Goal: Information Seeking & Learning: Compare options

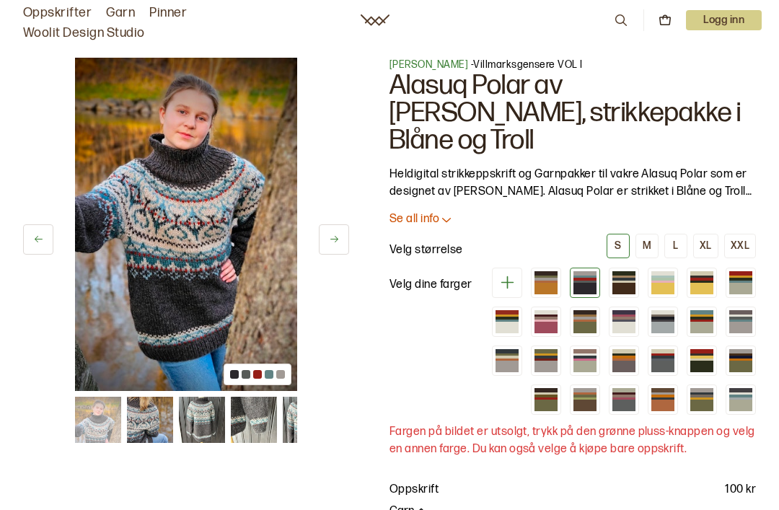
click at [205, 426] on img at bounding box center [202, 420] width 46 height 46
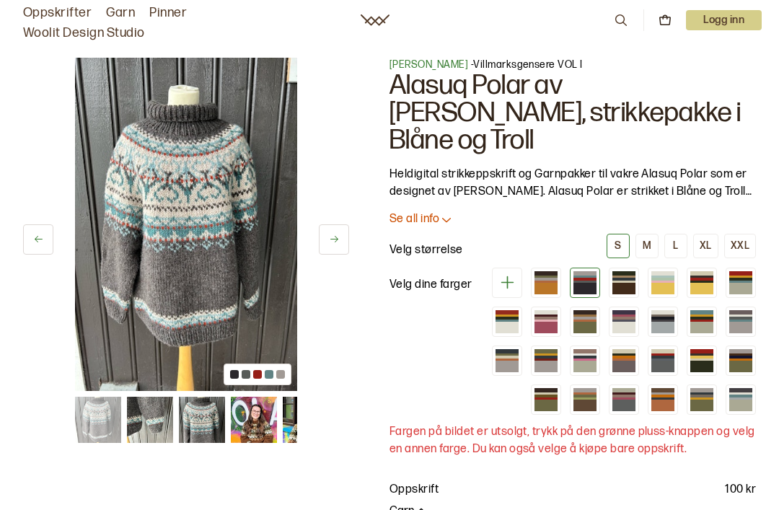
click at [162, 423] on img at bounding box center [150, 420] width 46 height 46
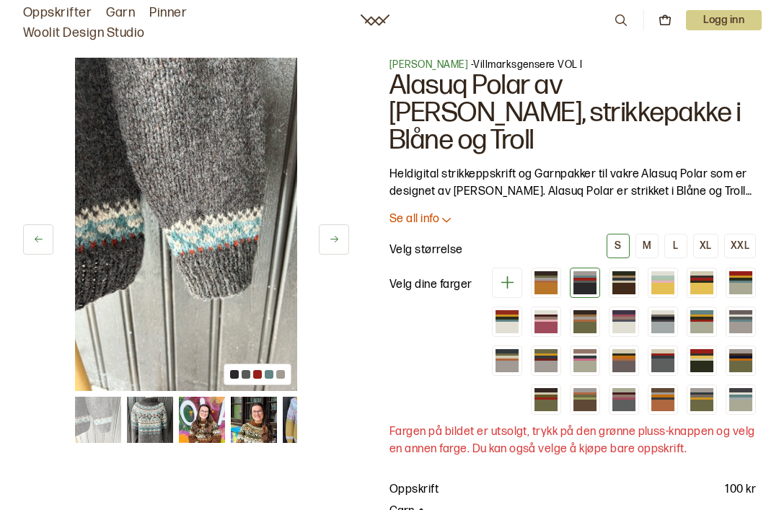
click at [253, 424] on img at bounding box center [254, 420] width 46 height 46
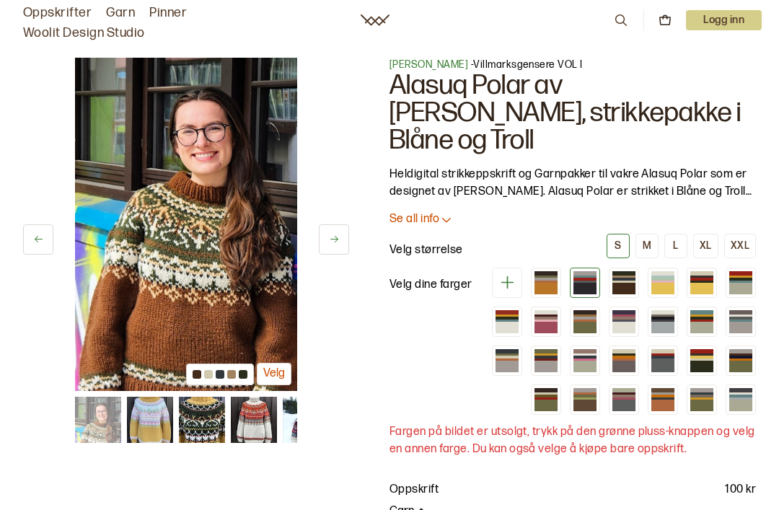
click at [258, 424] on img at bounding box center [254, 420] width 46 height 46
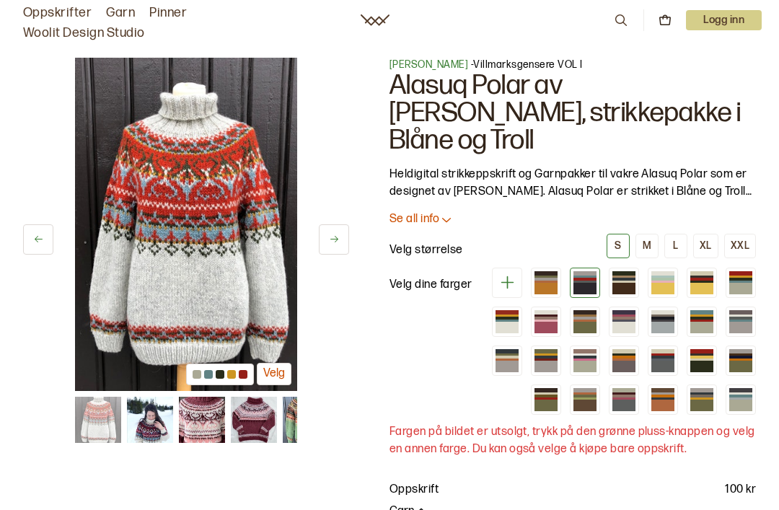
click at [673, 283] on div at bounding box center [663, 289] width 23 height 12
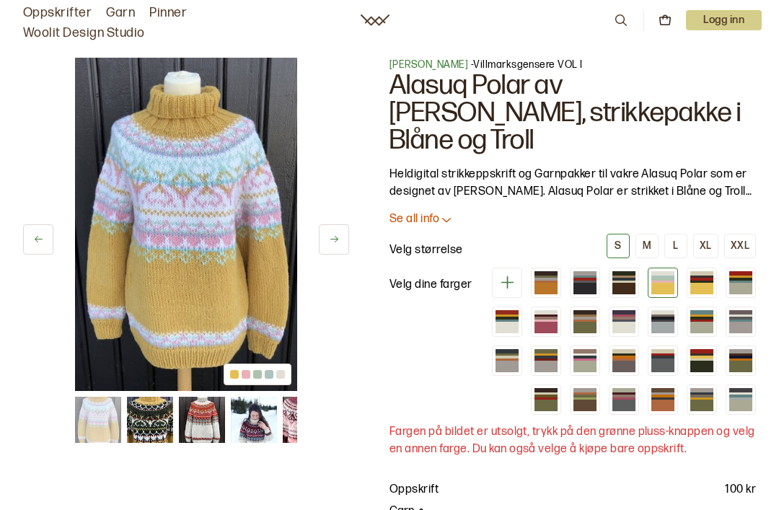
click at [709, 283] on div at bounding box center [702, 289] width 23 height 12
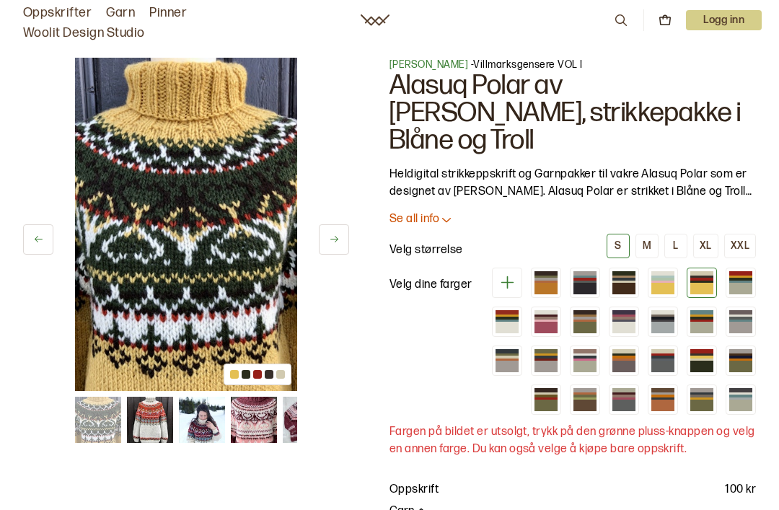
click at [745, 283] on div at bounding box center [741, 289] width 23 height 12
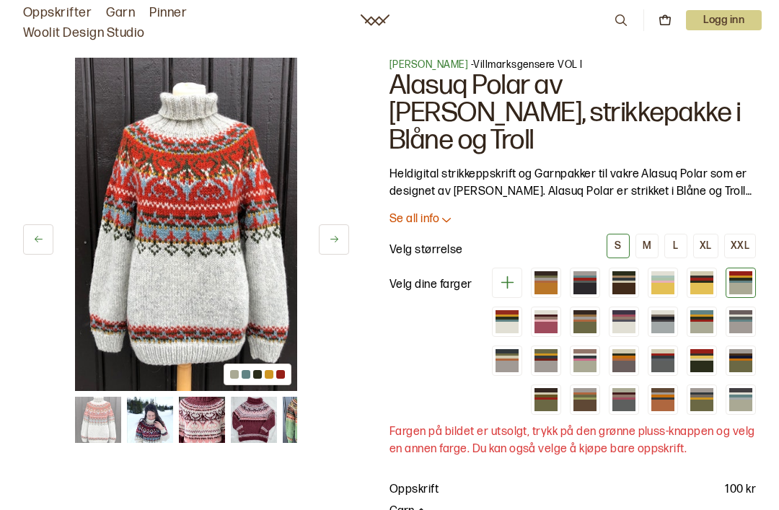
click at [634, 356] on div at bounding box center [624, 357] width 23 height 2
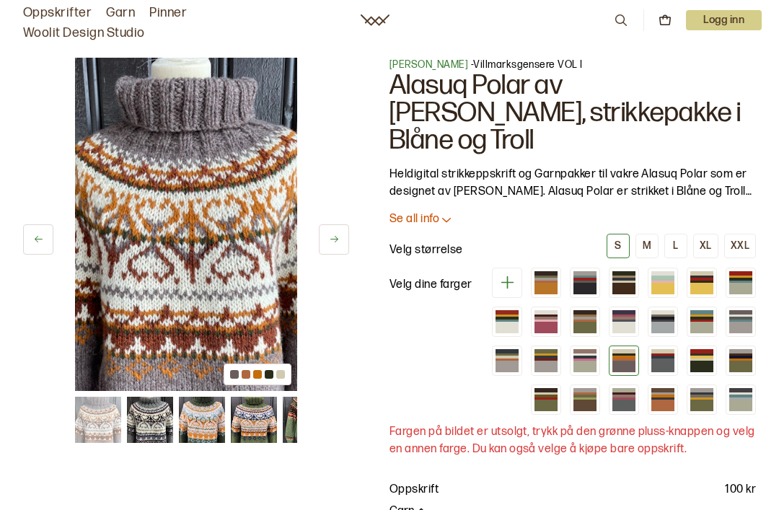
click at [506, 322] on div at bounding box center [507, 328] width 23 height 12
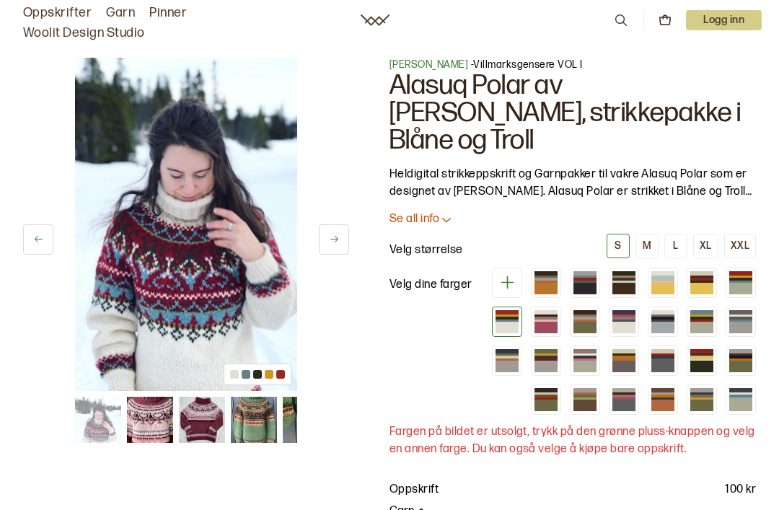
click at [253, 371] on div at bounding box center [257, 374] width 9 height 9
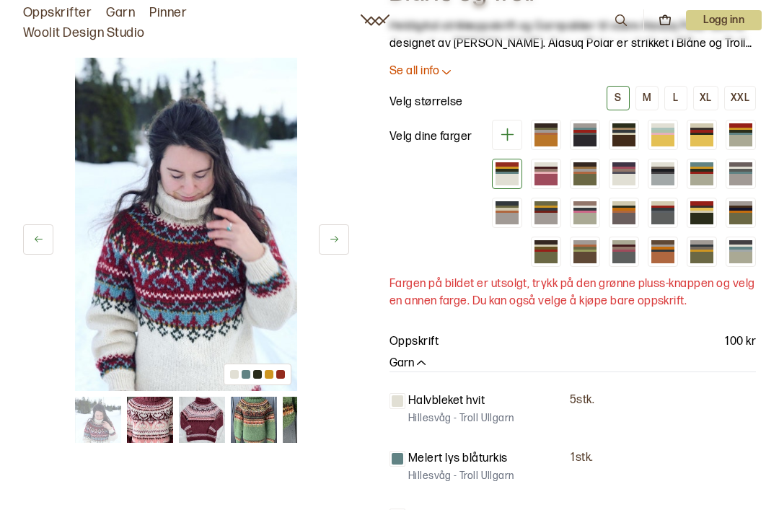
scroll to position [145, 0]
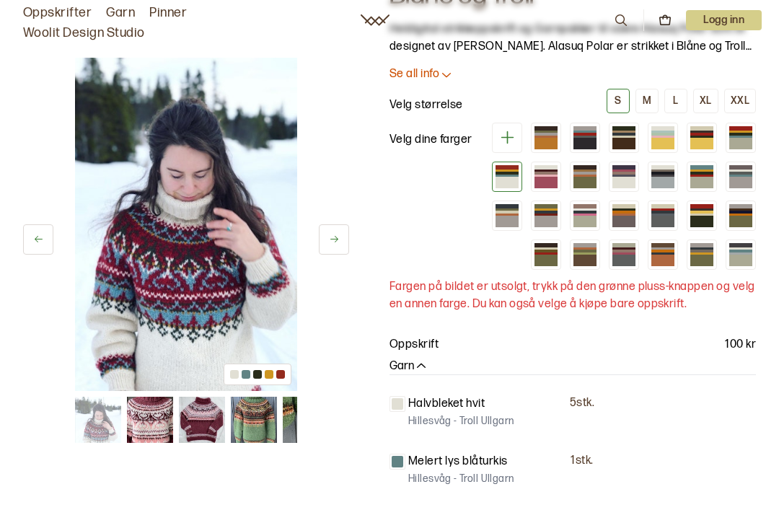
click at [582, 216] on div at bounding box center [585, 222] width 23 height 12
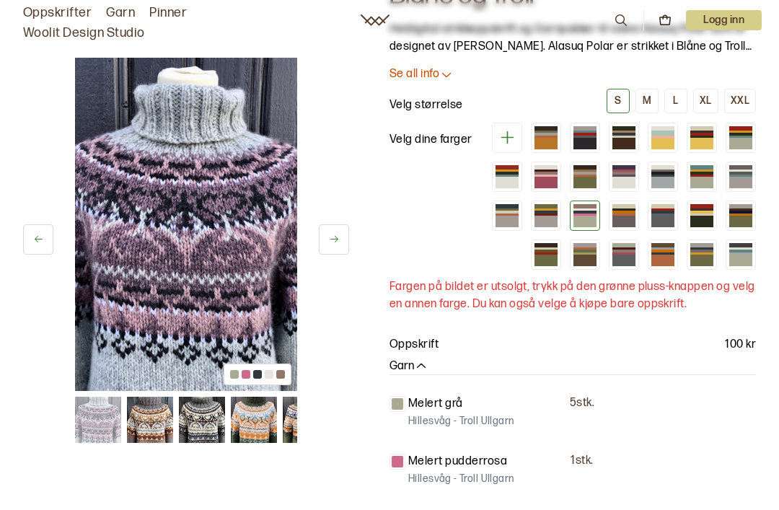
click at [620, 216] on div at bounding box center [624, 222] width 23 height 12
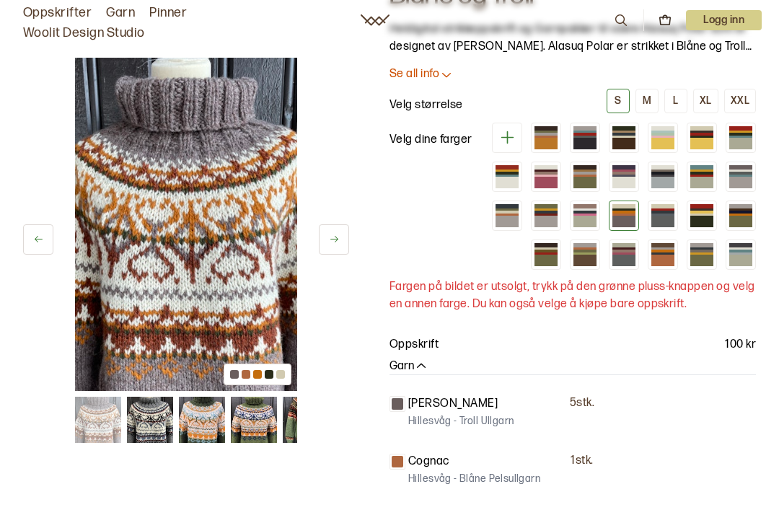
click at [660, 216] on div at bounding box center [663, 222] width 23 height 12
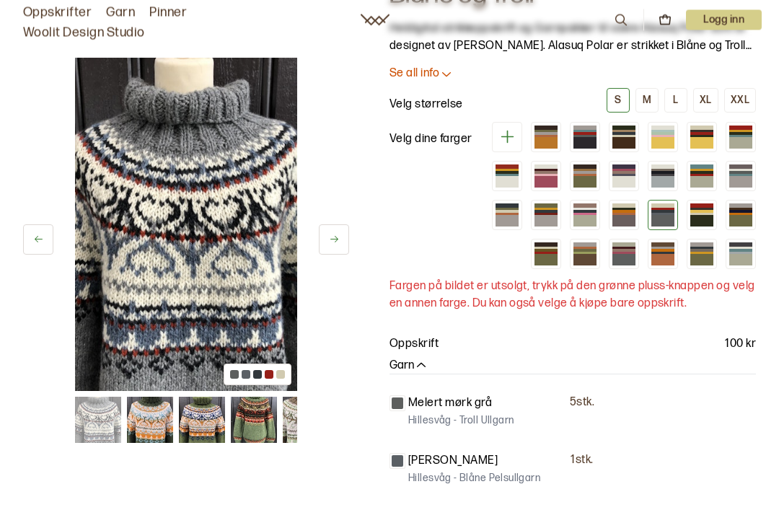
scroll to position [141, 0]
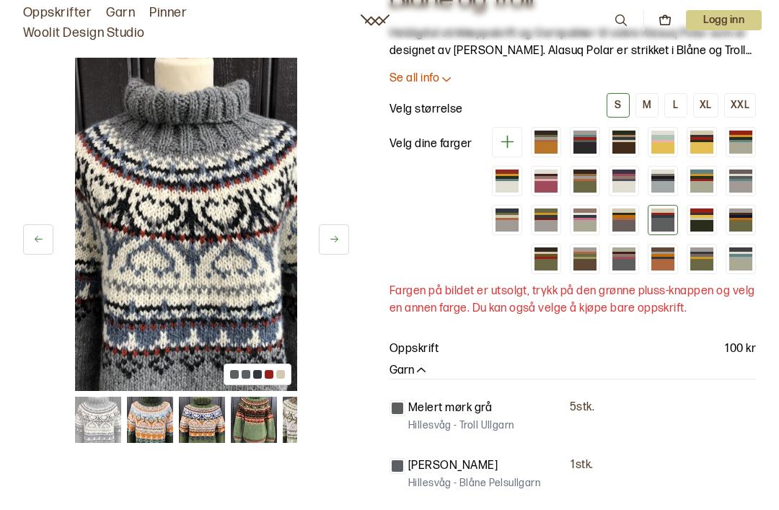
click at [500, 181] on div at bounding box center [507, 187] width 23 height 12
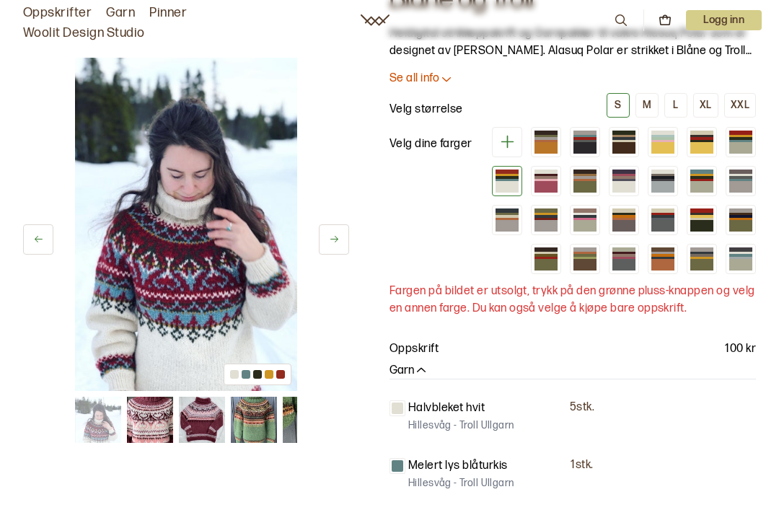
click at [740, 140] on div at bounding box center [741, 141] width 23 height 2
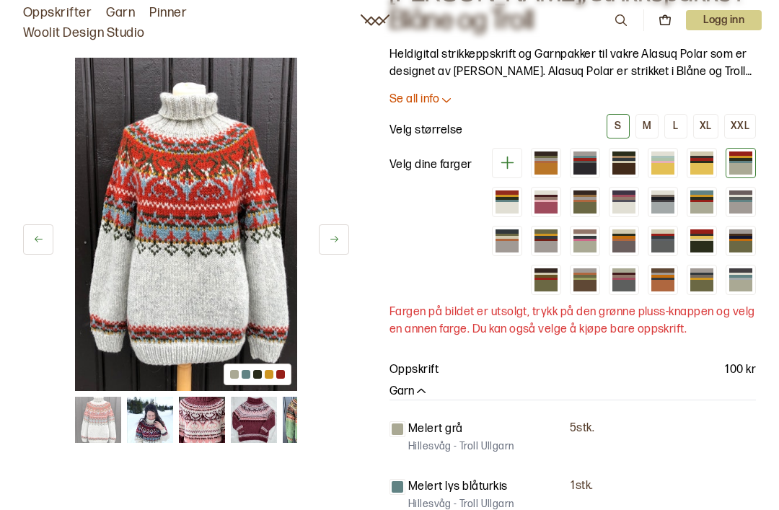
scroll to position [118, 0]
